Goal: Transaction & Acquisition: Purchase product/service

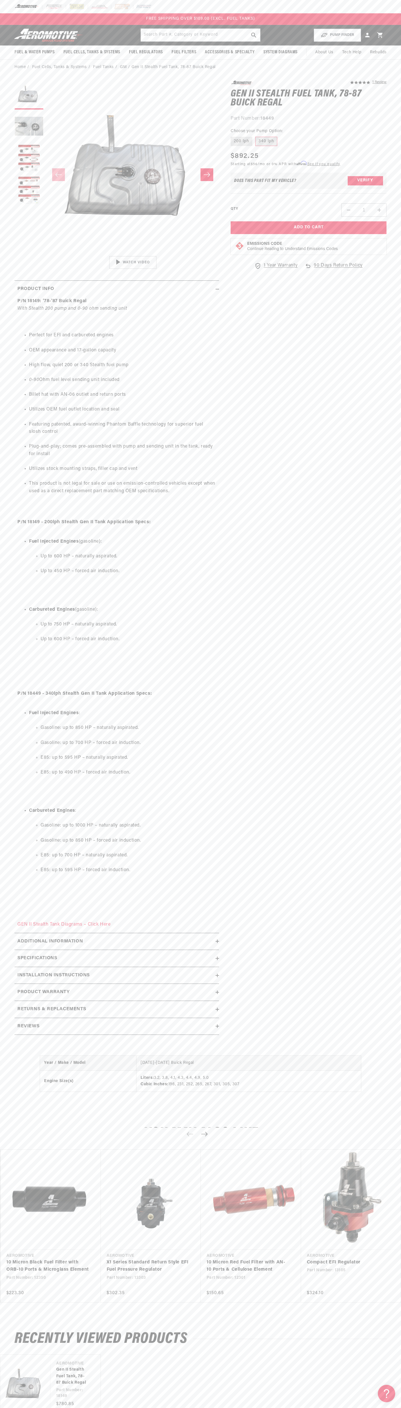
click at [278, 27] on header "Fuel & Water Pumps Back In-Tank In-Line Fuel Pumps" at bounding box center [200, 35] width 401 height 21
click at [394, 942] on section "5.0 star rating 1 Review Gen II Stealth Fuel Tank, 78-87 Buick Regal Gen II Ste…" at bounding box center [200, 559] width 401 height 969
click at [284, 1407] on html "Skip to content Your cart Your cart is empty Loading... You may also like Subto…" at bounding box center [200, 704] width 401 height 1408
click at [12, 236] on section "5.0 star rating 1 Review Gen II Stealth Fuel Tank, 78-87 Buick Regal Gen II Ste…" at bounding box center [200, 559] width 401 height 969
